Goal: Information Seeking & Learning: Learn about a topic

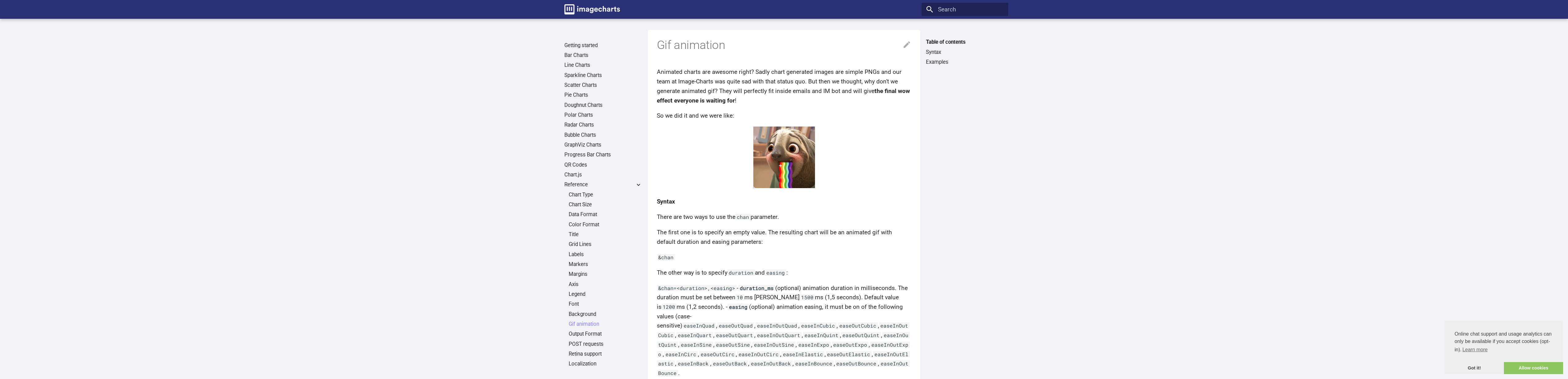
click at [787, 171] on img at bounding box center [784, 157] width 61 height 61
click at [788, 152] on img at bounding box center [784, 157] width 61 height 61
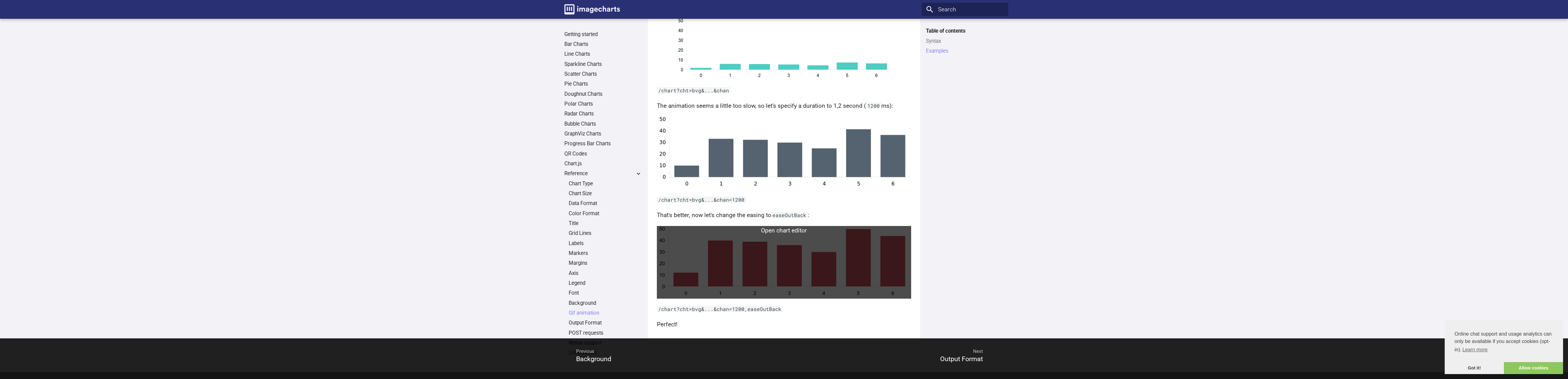
scroll to position [450, 0]
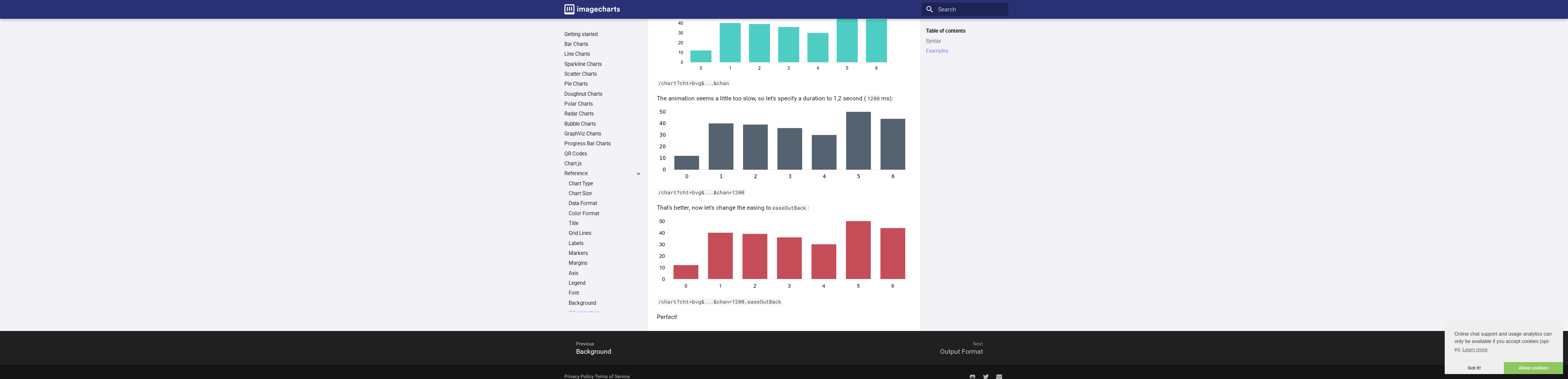
click at [962, 342] on span "Next" at bounding box center [887, 344] width 206 height 18
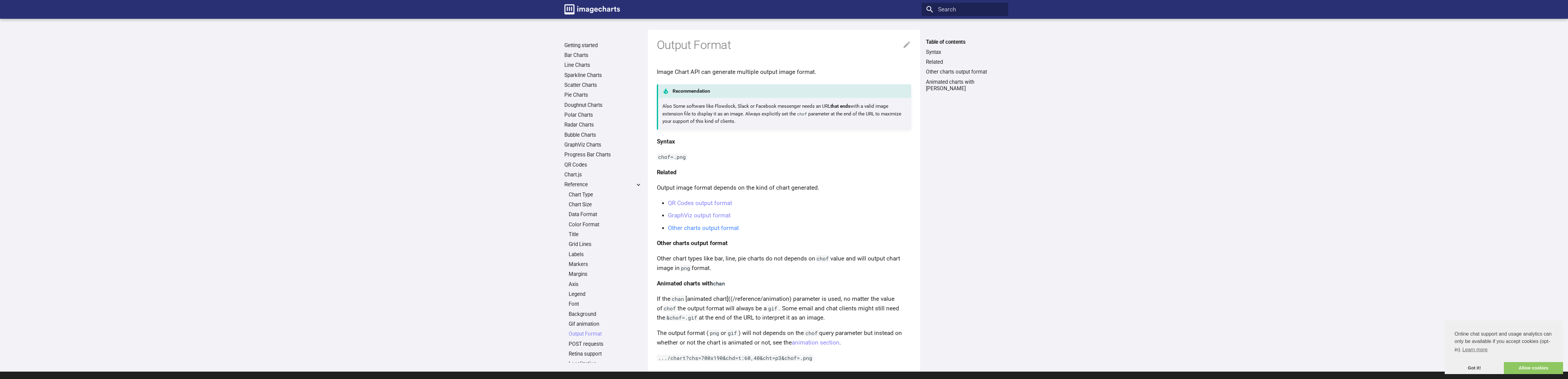
click at [718, 228] on link "Other charts output format" at bounding box center [703, 228] width 71 height 7
